Goal: Transaction & Acquisition: Purchase product/service

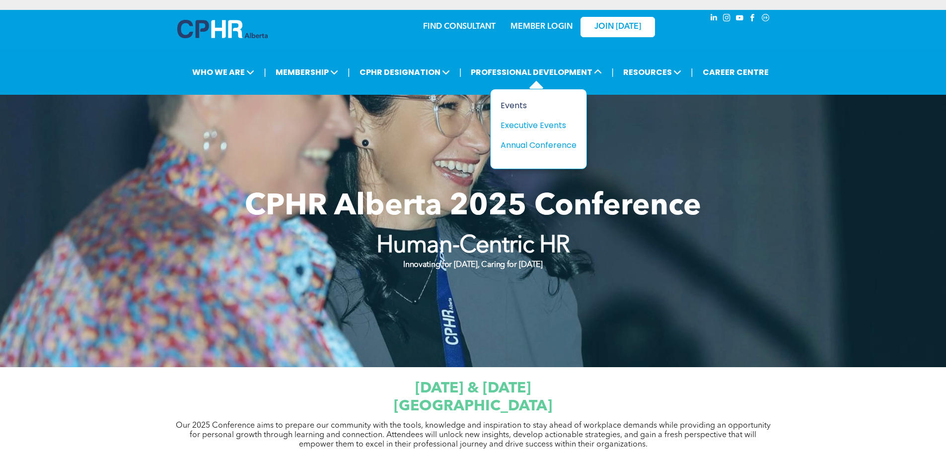
click at [519, 111] on div "Events" at bounding box center [534, 105] width 69 height 12
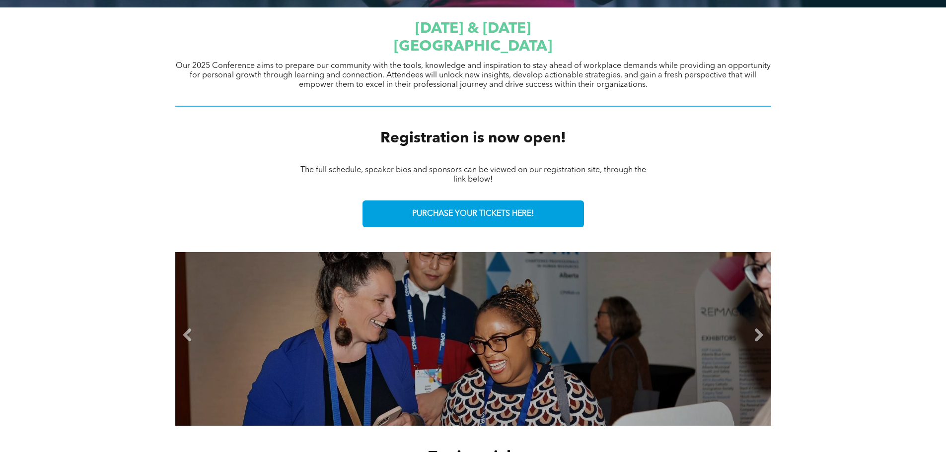
scroll to position [447, 0]
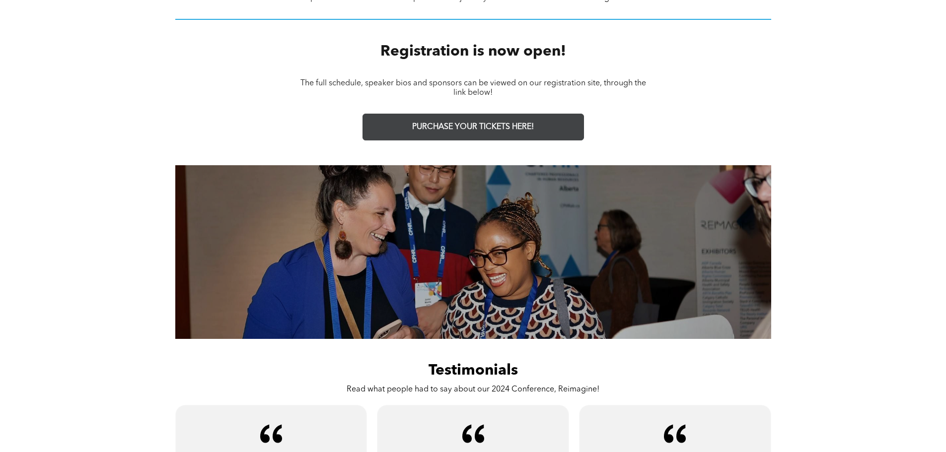
click at [453, 119] on link "PURCHASE YOUR TICKETS HERE!" at bounding box center [472, 127] width 221 height 27
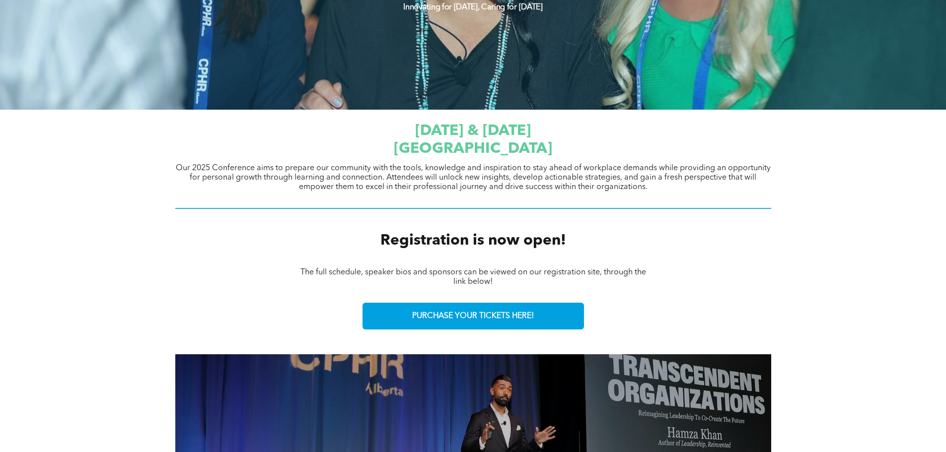
scroll to position [0, 0]
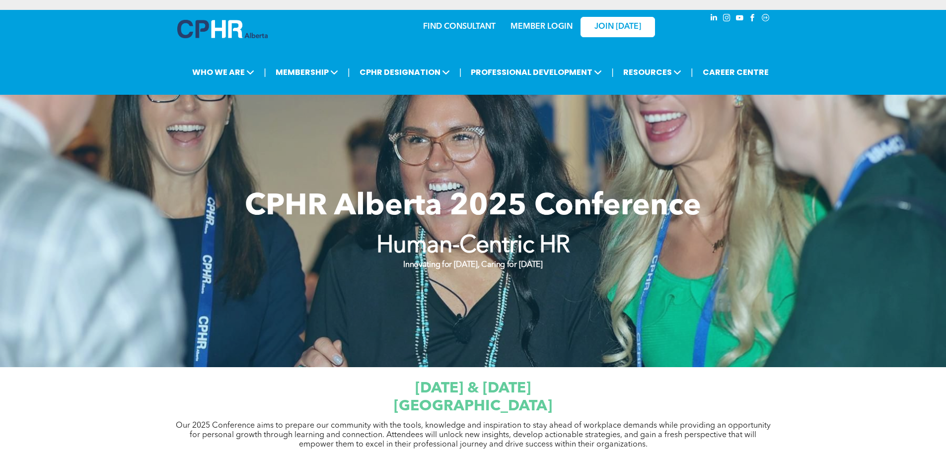
click at [567, 29] on div "JOIN [DATE]" at bounding box center [611, 26] width 91 height 31
click at [559, 28] on link "MEMBER LOGIN" at bounding box center [541, 27] width 62 height 8
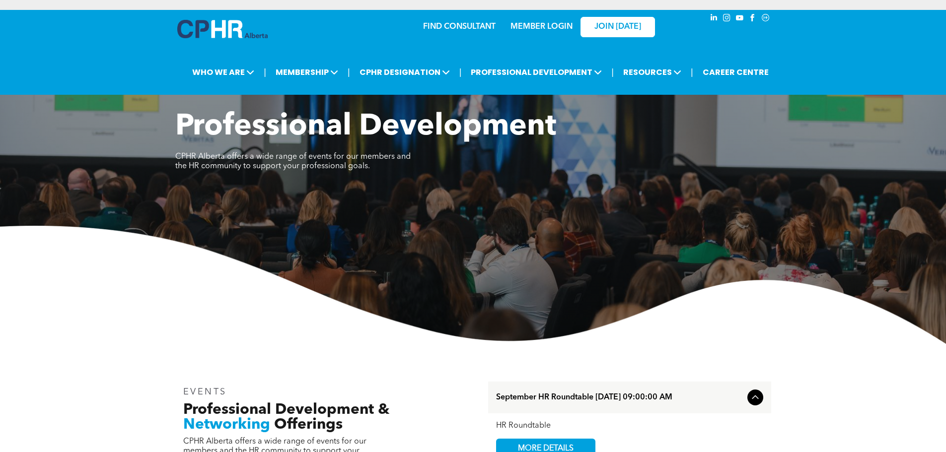
click at [225, 32] on img at bounding box center [222, 29] width 90 height 18
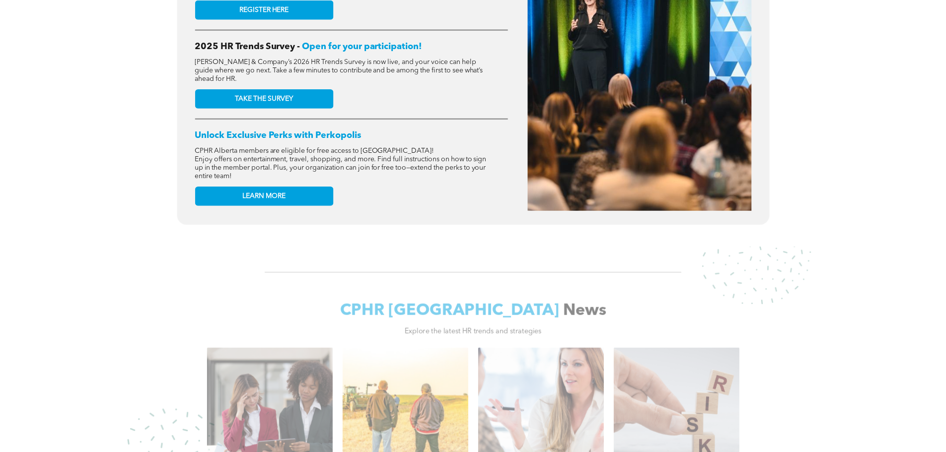
scroll to position [645, 0]
